Goal: Entertainment & Leisure: Consume media (video, audio)

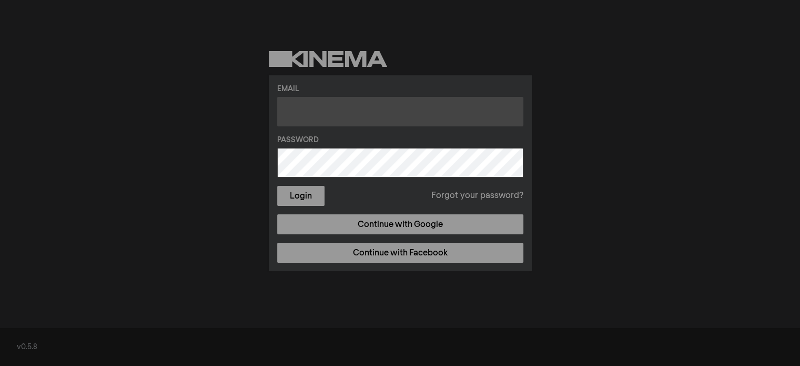
click at [398, 108] on input "text" at bounding box center [400, 111] width 246 height 29
paste input "[EMAIL_ADDRESS][DOMAIN_NAME]"
type input "[EMAIL_ADDRESS][DOMAIN_NAME]"
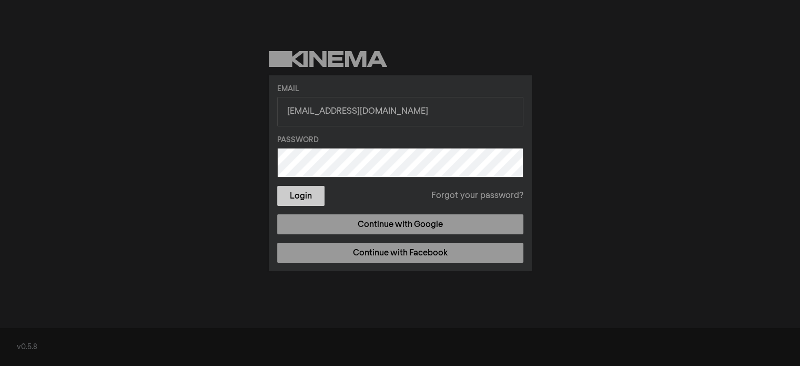
click at [314, 197] on button "Login" at bounding box center [300, 196] width 47 height 20
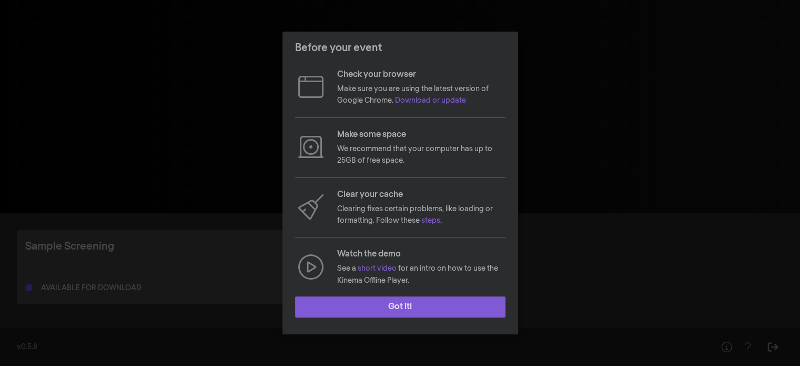
click at [426, 305] on button "Got it!" at bounding box center [400, 306] width 211 height 21
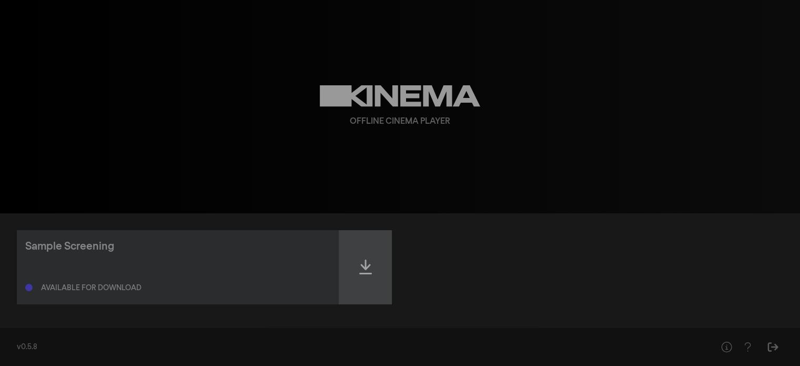
click at [360, 263] on icon at bounding box center [365, 266] width 13 height 17
click at [243, 169] on div "Offline Cinema Player" at bounding box center [400, 106] width 379 height 213
click at [377, 271] on div at bounding box center [365, 267] width 53 height 74
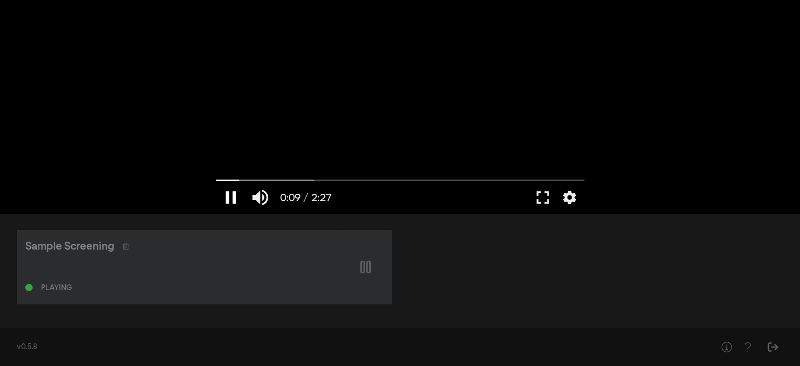
click at [229, 193] on button "pause" at bounding box center [230, 198] width 29 height 32
type input "9.607754"
click at [543, 201] on button "fullscreen" at bounding box center [542, 198] width 29 height 32
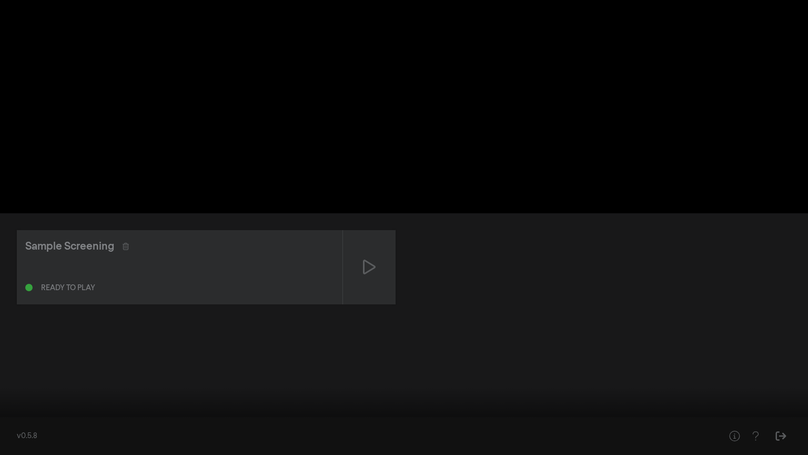
click at [764, 365] on button "fullscreen_exit" at bounding box center [761, 439] width 29 height 32
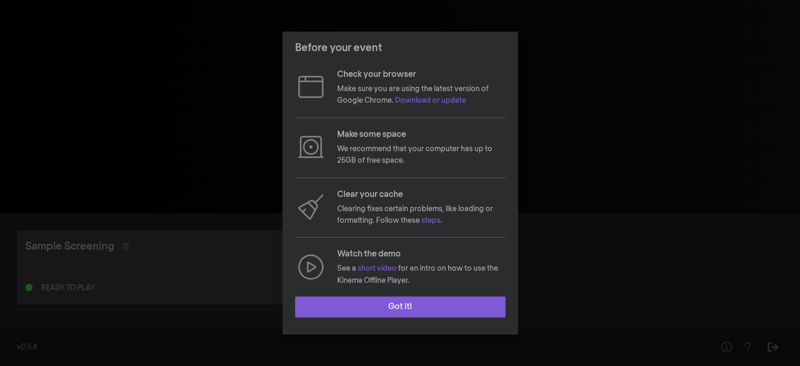
click at [440, 310] on button "Got it!" at bounding box center [400, 306] width 211 height 21
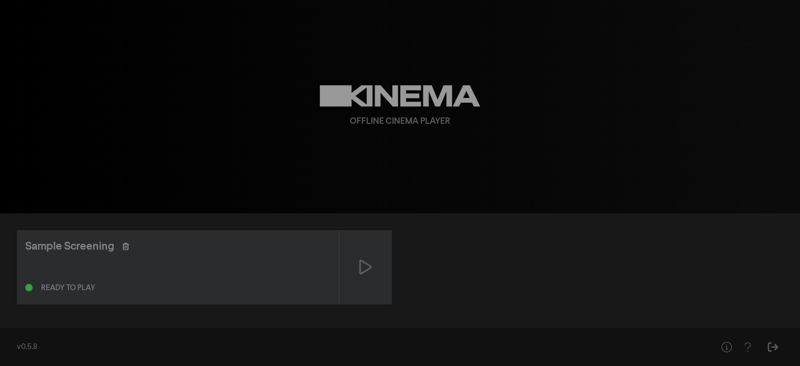
click at [128, 243] on icon at bounding box center [126, 246] width 6 height 7
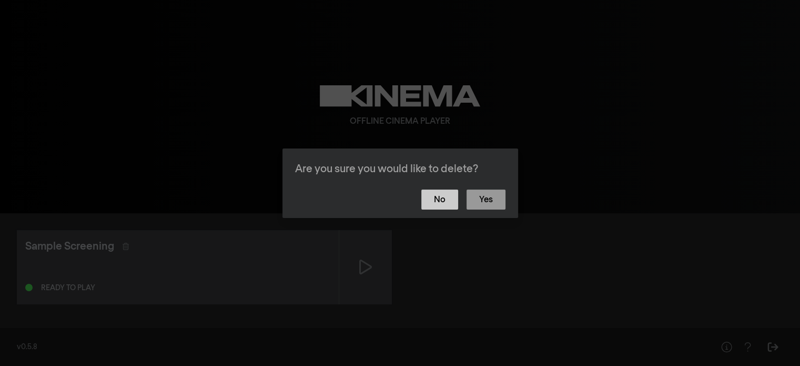
click at [449, 203] on button "No" at bounding box center [440, 199] width 37 height 20
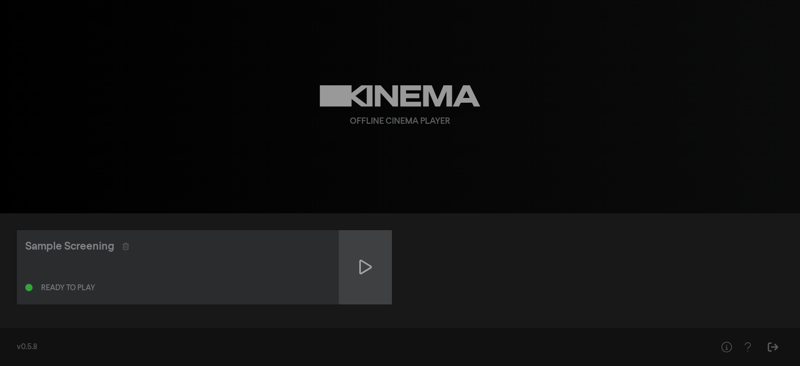
click at [346, 273] on div at bounding box center [365, 267] width 53 height 74
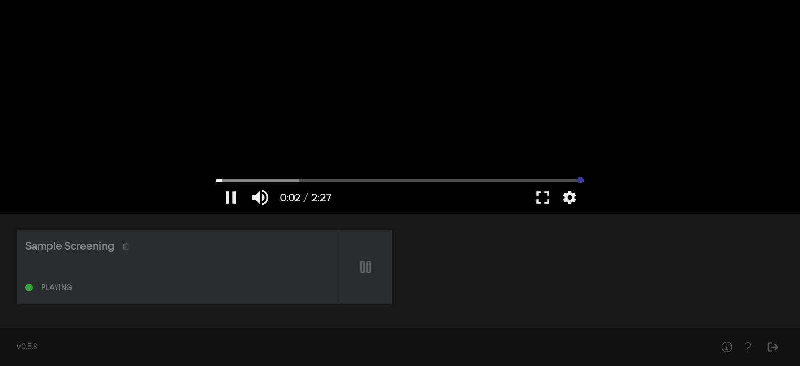
click at [580, 181] on input "Seek" at bounding box center [400, 180] width 368 height 6
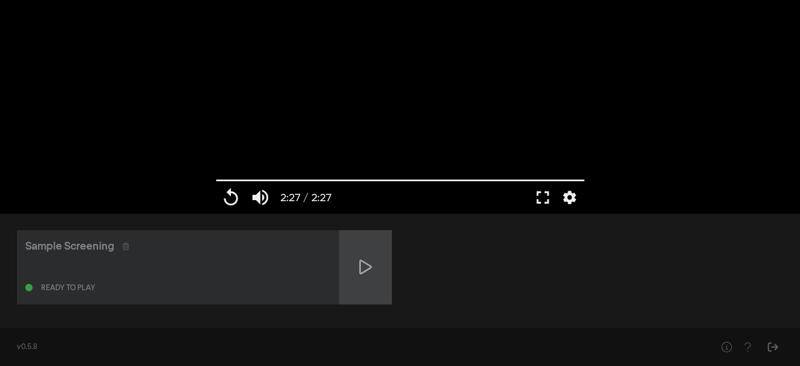
click at [362, 266] on icon at bounding box center [365, 266] width 13 height 17
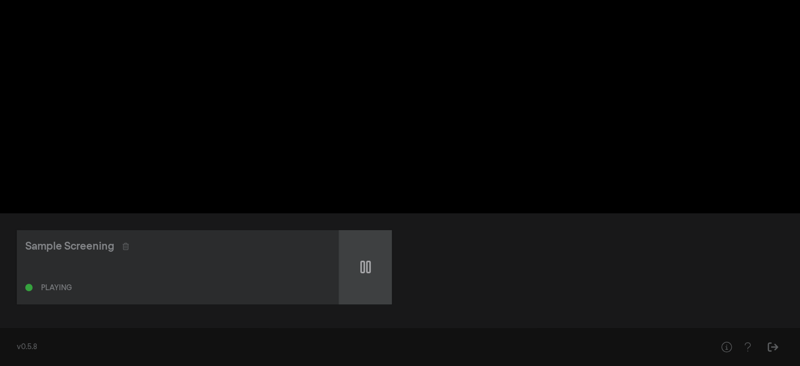
click at [351, 263] on div at bounding box center [365, 267] width 53 height 74
type input "1.953152"
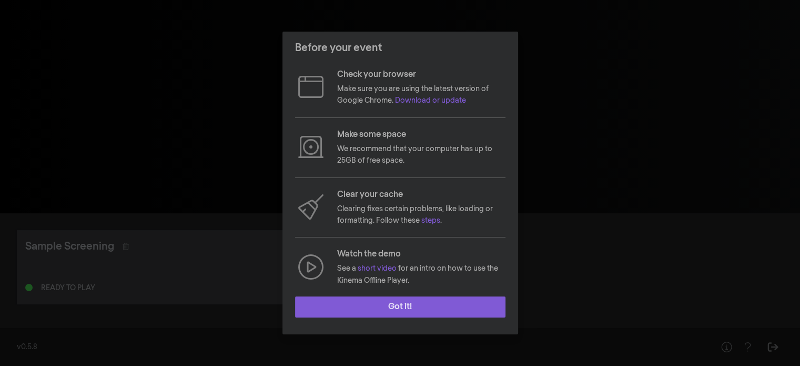
click at [343, 307] on button "Got it!" at bounding box center [400, 306] width 211 height 21
